Goal: Task Accomplishment & Management: Use online tool/utility

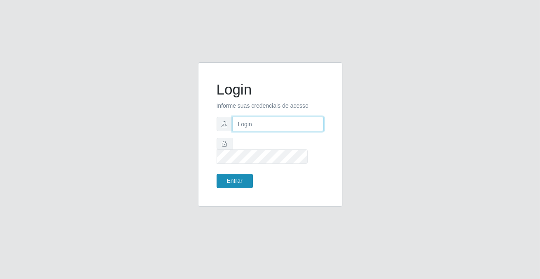
type input "[PERSON_NAME][EMAIL_ADDRESS][DOMAIN_NAME]"
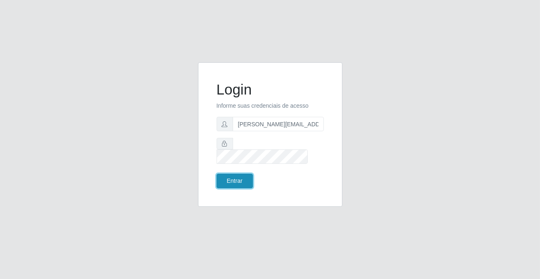
click at [224, 175] on button "Entrar" at bounding box center [235, 181] width 36 height 14
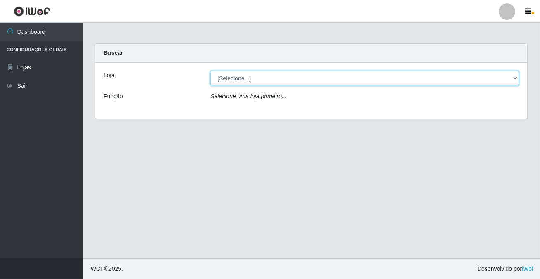
click at [255, 79] on select "[Selecione...] Rede Potiguar 2 - Macaíba" at bounding box center [364, 78] width 309 height 14
select select "101"
click at [210, 71] on select "[Selecione...] Rede Potiguar 2 - Macaíba" at bounding box center [364, 78] width 309 height 14
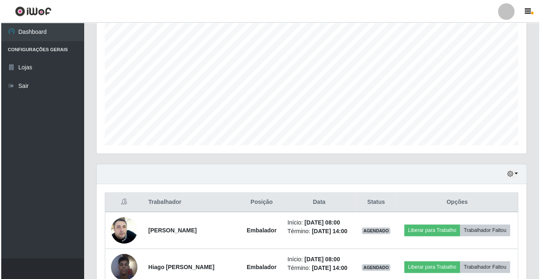
scroll to position [304, 0]
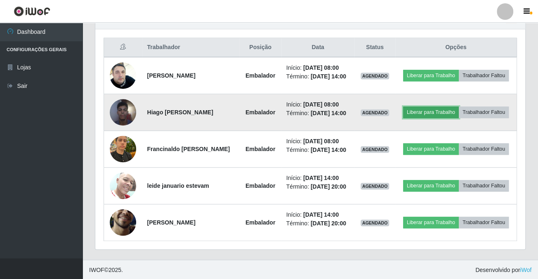
click at [418, 111] on button "Liberar para Trabalho" at bounding box center [431, 112] width 56 height 12
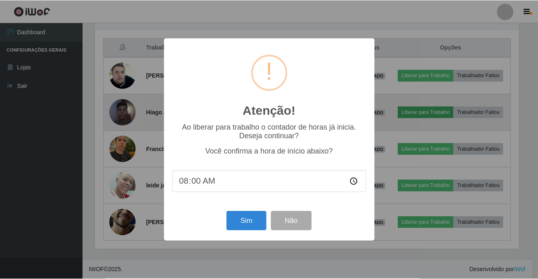
scroll to position [171, 425]
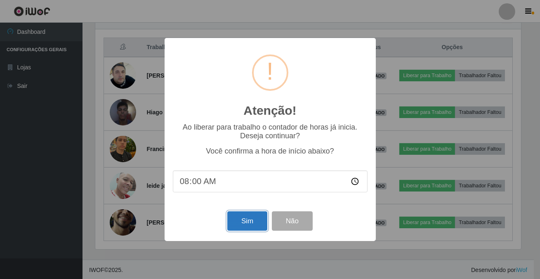
click at [244, 224] on button "Sim" at bounding box center [247, 220] width 40 height 19
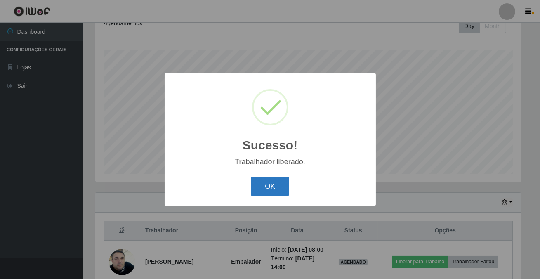
click at [265, 184] on button "OK" at bounding box center [270, 186] width 38 height 19
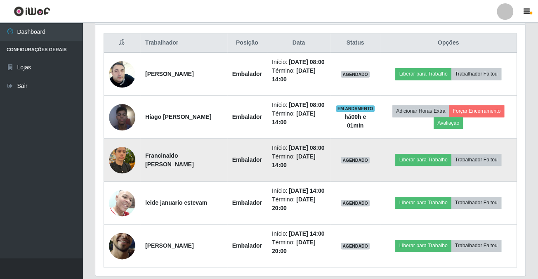
scroll to position [379, 0]
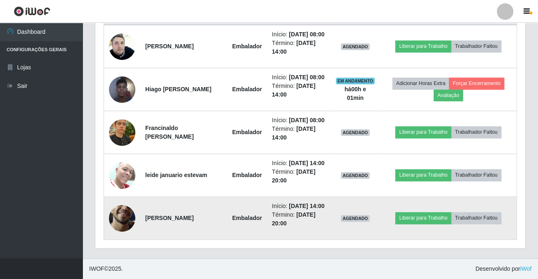
click at [120, 210] on img at bounding box center [122, 217] width 26 height 59
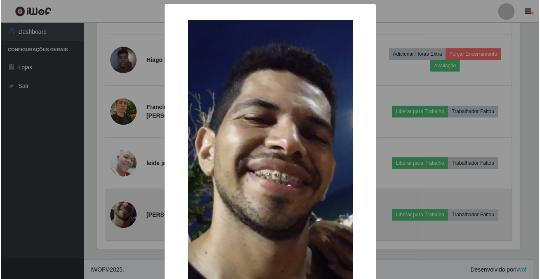
scroll to position [171, 425]
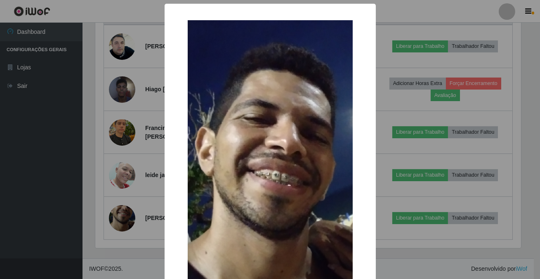
click at [362, 91] on div "×" at bounding box center [270, 203] width 195 height 383
click at [0, 152] on div "× OK Cancel" at bounding box center [270, 139] width 540 height 279
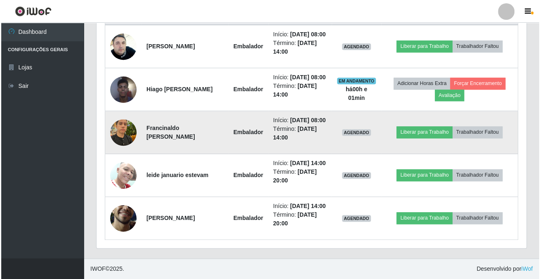
scroll to position [304, 0]
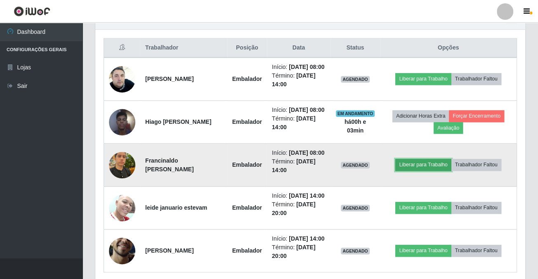
click at [445, 170] on button "Liberar para Trabalho" at bounding box center [423, 165] width 56 height 12
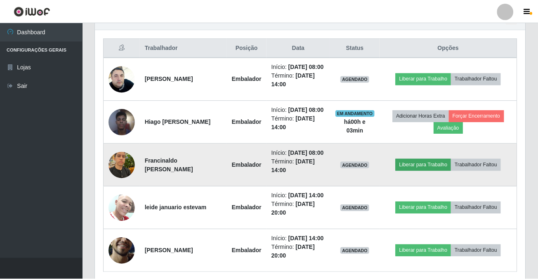
scroll to position [171, 425]
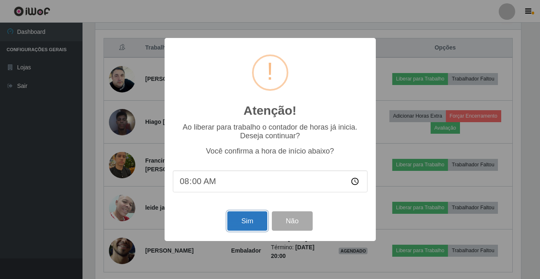
click at [235, 223] on button "Sim" at bounding box center [247, 220] width 40 height 19
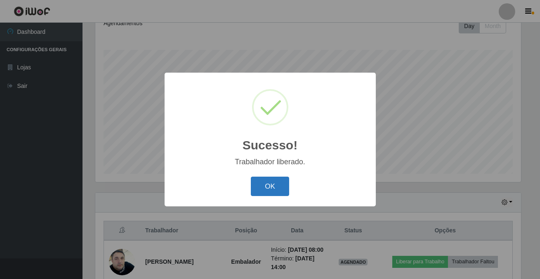
click at [256, 181] on button "OK" at bounding box center [270, 186] width 38 height 19
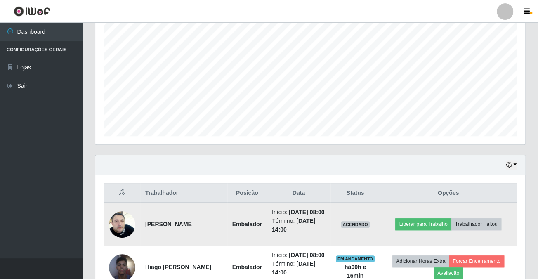
scroll to position [271, 0]
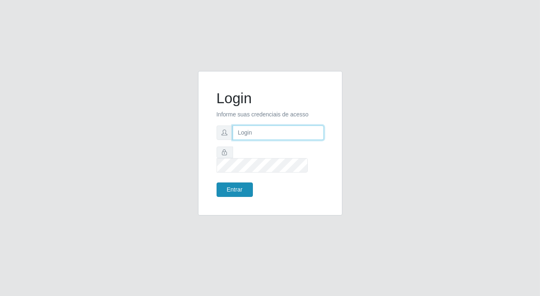
type input "[PERSON_NAME][EMAIL_ADDRESS][DOMAIN_NAME]"
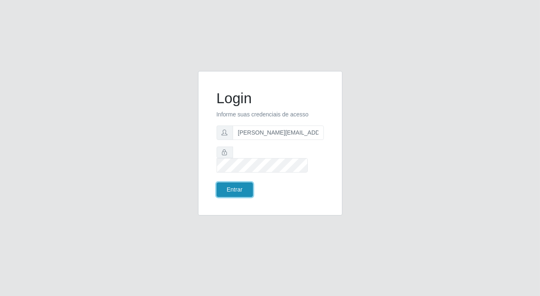
click at [220, 182] on button "Entrar" at bounding box center [235, 189] width 36 height 14
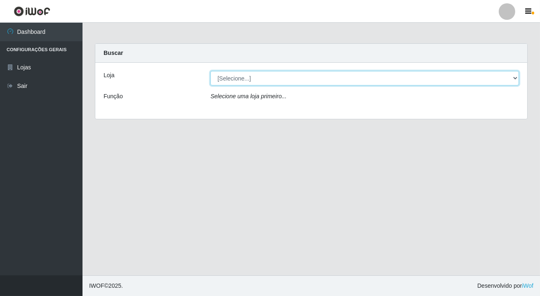
click at [243, 80] on select "[Selecione...] Rede Potiguar 2 - Macaíba" at bounding box center [364, 78] width 309 height 14
select select "101"
click at [210, 71] on select "[Selecione...] Rede Potiguar 2 - Macaíba" at bounding box center [364, 78] width 309 height 14
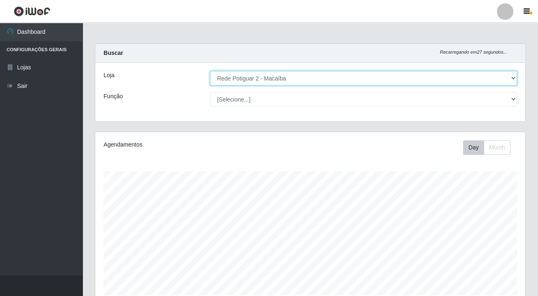
scroll to position [171, 429]
